Goal: Task Accomplishment & Management: Use online tool/utility

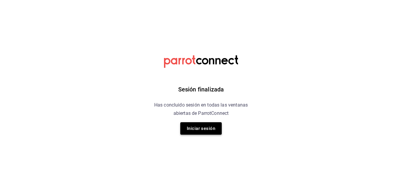
click at [200, 133] on button "Iniciar sesión" at bounding box center [200, 128] width 41 height 12
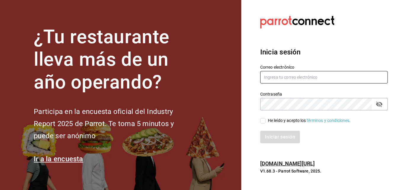
type input "erick.felipe@grupocosteno.com"
click at [264, 119] on input "He leído y acepto los Términos y condiciones." at bounding box center [262, 120] width 5 height 5
checkbox input "true"
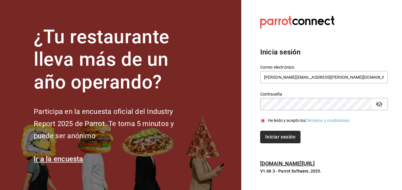
click at [271, 135] on button "Iniciar sesión" at bounding box center [280, 137] width 40 height 12
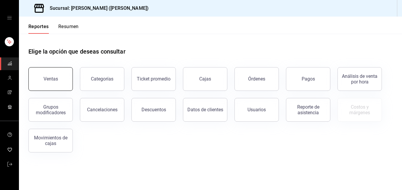
click at [52, 80] on div "Ventas" at bounding box center [50, 79] width 14 height 6
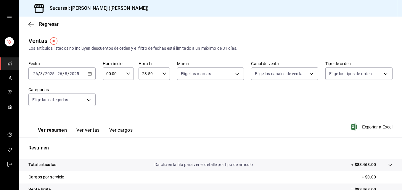
click at [124, 72] on div "00:00 Hora inicio" at bounding box center [118, 73] width 31 height 12
click at [124, 72] on div at bounding box center [201, 95] width 402 height 190
click at [130, 72] on div "00:00 Hora inicio" at bounding box center [118, 73] width 31 height 12
click at [109, 118] on span "02" at bounding box center [109, 117] width 6 height 5
type input "02:00"
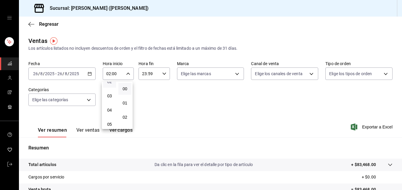
scroll to position [47, 0]
click at [109, 118] on button "05" at bounding box center [109, 112] width 13 height 12
type input "05:00"
click at [164, 106] on div at bounding box center [201, 95] width 402 height 190
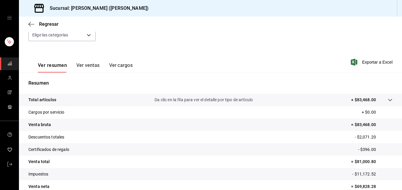
scroll to position [72, 0]
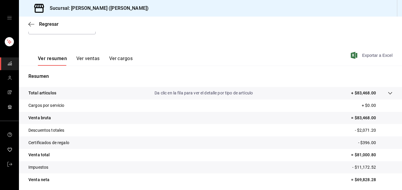
click at [371, 57] on span "Exportar a Excel" at bounding box center [372, 55] width 41 height 7
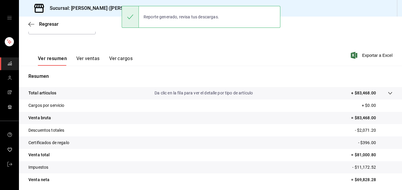
click at [328, 109] on tr "Cargos por servicio + $0.00" at bounding box center [210, 105] width 383 height 12
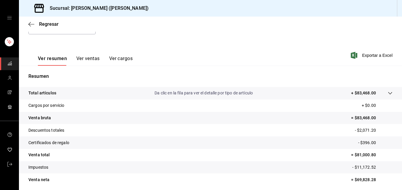
click at [30, 27] on div "Regresar" at bounding box center [210, 24] width 383 height 15
click at [41, 26] on span "Regresar" at bounding box center [49, 24] width 20 height 6
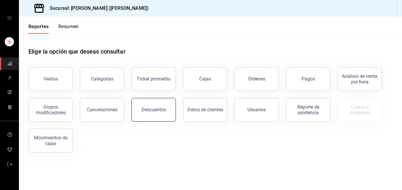
click at [139, 108] on button "Descuentos" at bounding box center [153, 110] width 44 height 24
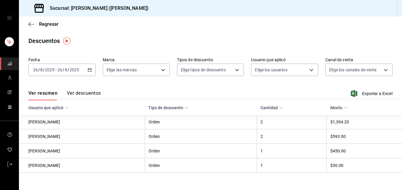
scroll to position [8, 0]
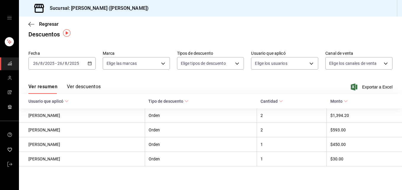
click at [75, 86] on button "Ver descuentos" at bounding box center [84, 89] width 34 height 10
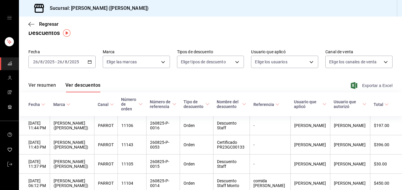
click at [373, 84] on span "Exportar a Excel" at bounding box center [372, 85] width 41 height 7
click at [46, 24] on span "Regresar" at bounding box center [49, 24] width 20 height 6
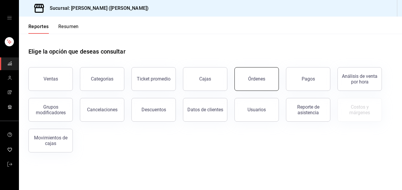
click at [253, 72] on button "Órdenes" at bounding box center [256, 79] width 44 height 24
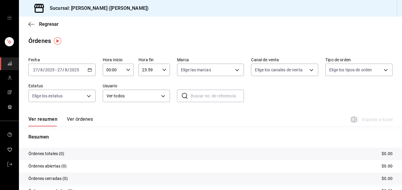
click at [88, 71] on icon "button" at bounding box center [90, 70] width 4 height 4
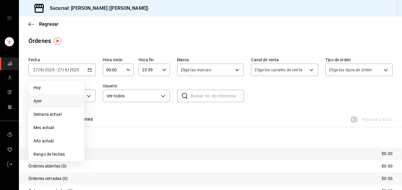
click at [61, 98] on span "Ayer" at bounding box center [56, 101] width 46 height 6
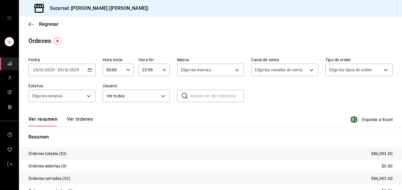
click at [126, 66] on div "00:00 Hora inicio" at bounding box center [118, 70] width 31 height 12
click at [112, 114] on button "02" at bounding box center [109, 113] width 13 height 12
type input "02:00"
click at [109, 117] on button "05" at bounding box center [109, 120] width 13 height 12
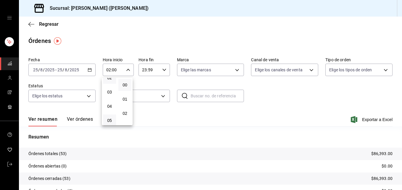
type input "05:00"
click at [382, 70] on div at bounding box center [201, 95] width 402 height 190
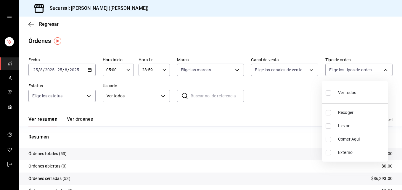
click at [382, 70] on body "Sucursal: [PERSON_NAME] ([PERSON_NAME]) Regresar Órdenes Fecha [DATE] [DATE] - …" at bounding box center [201, 95] width 402 height 190
click at [326, 126] on input "checkbox" at bounding box center [327, 125] width 5 height 5
checkbox input "true"
type input "d5ed7011-f835-4d0c-a8fc-5f0f01446209"
drag, startPoint x: 400, startPoint y: 108, endPoint x: 399, endPoint y: 126, distance: 18.1
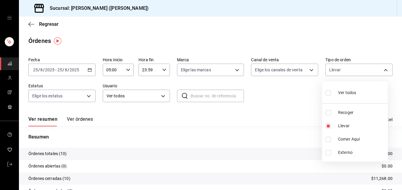
click at [399, 126] on div at bounding box center [201, 95] width 402 height 190
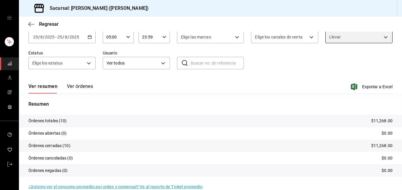
scroll to position [42, 0]
